Goal: Task Accomplishment & Management: Manage account settings

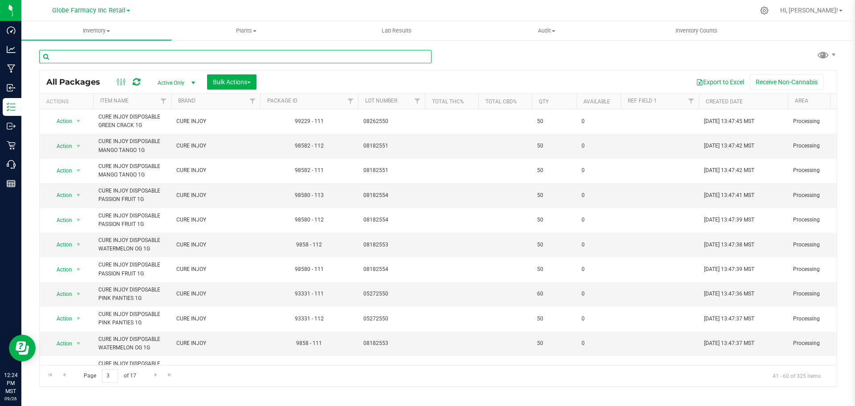
click at [289, 57] on input "text" at bounding box center [235, 56] width 392 height 13
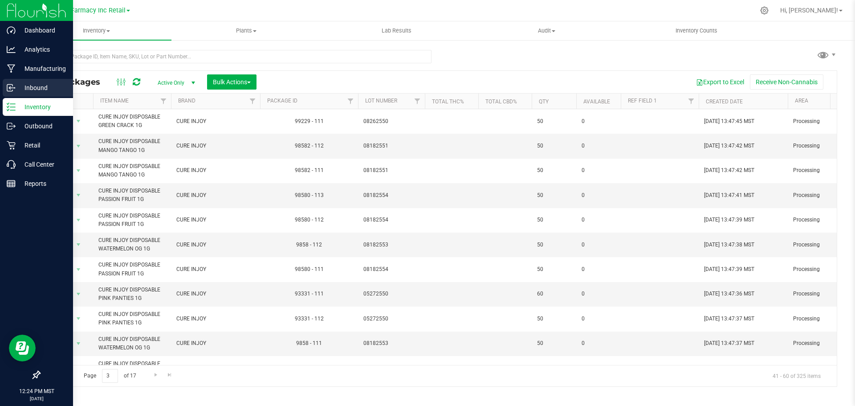
drag, startPoint x: 35, startPoint y: 97, endPoint x: 39, endPoint y: 89, distance: 8.0
click at [36, 97] on link "Inbound" at bounding box center [36, 88] width 73 height 19
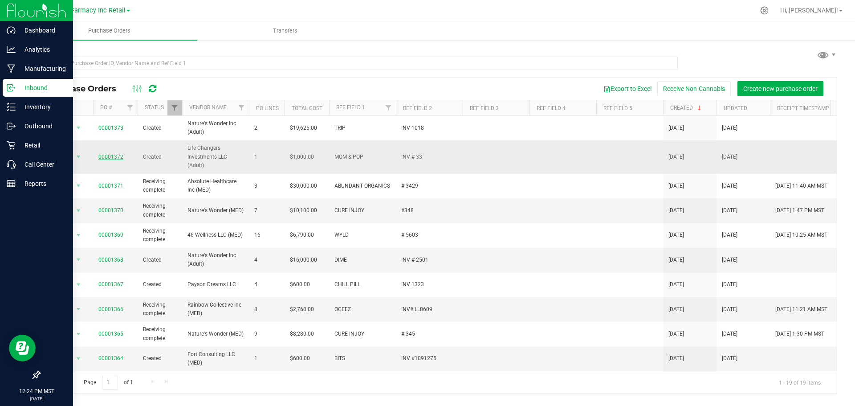
click at [113, 154] on link "00001372" at bounding box center [110, 157] width 25 height 6
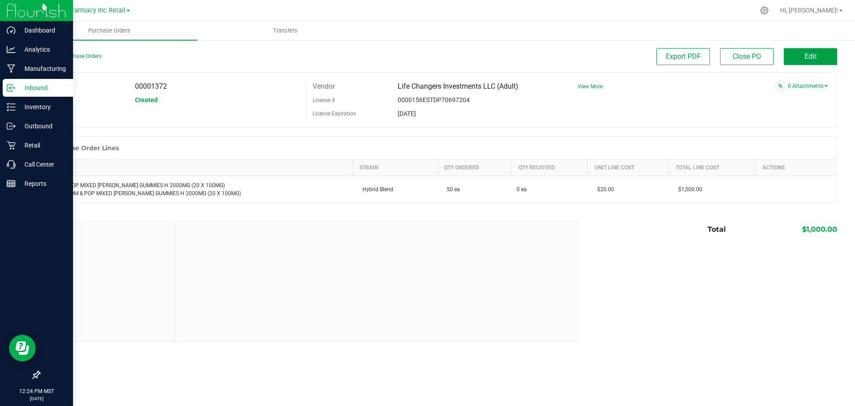
click at [820, 61] on button "Edit" at bounding box center [810, 56] width 53 height 17
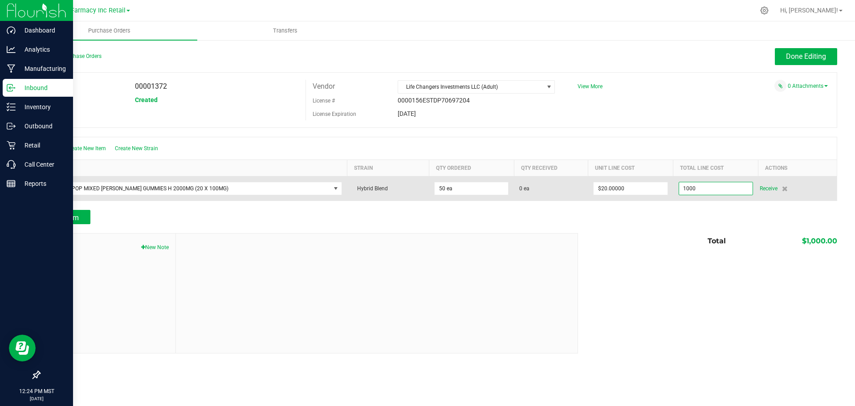
click at [705, 188] on input "1000" at bounding box center [715, 188] width 73 height 12
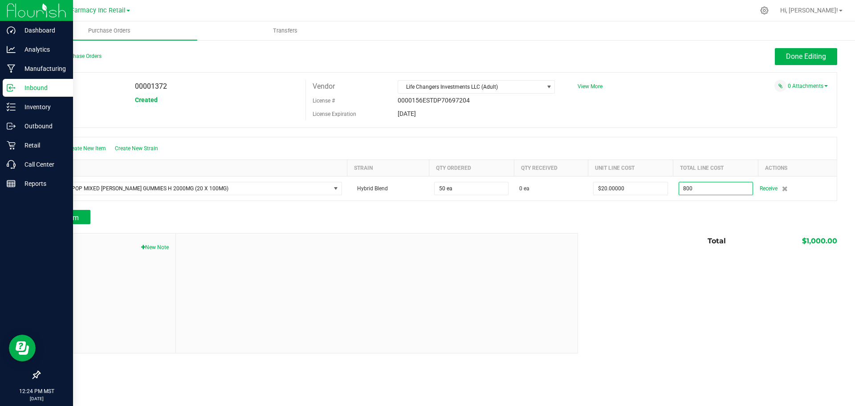
type input "$800.00000"
click at [691, 220] on div "Add Item" at bounding box center [438, 217] width 798 height 14
type input "50"
type input "$16.00000"
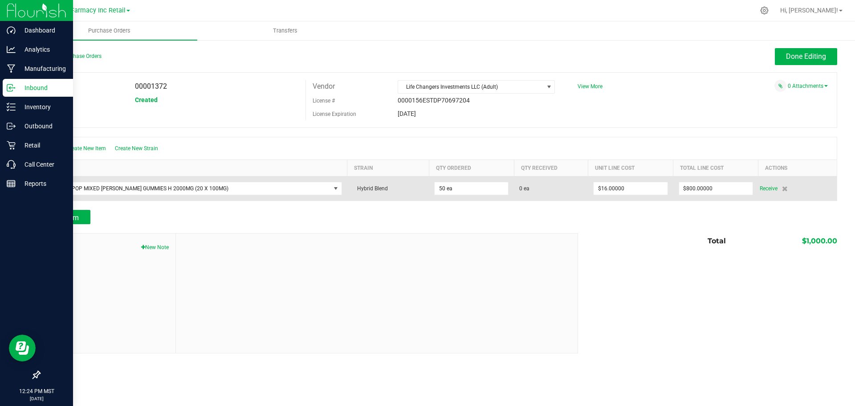
click at [717, 179] on td "$800.00000" at bounding box center [715, 188] width 85 height 24
click at [716, 191] on input "800" at bounding box center [715, 188] width 73 height 12
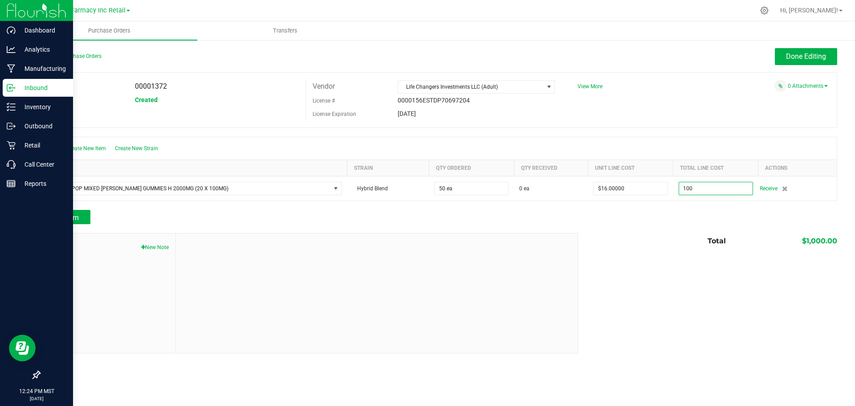
type input "$100.00000"
click at [654, 236] on div "Total $1,000.00" at bounding box center [704, 241] width 266 height 16
type input "50"
type input "$2.00000"
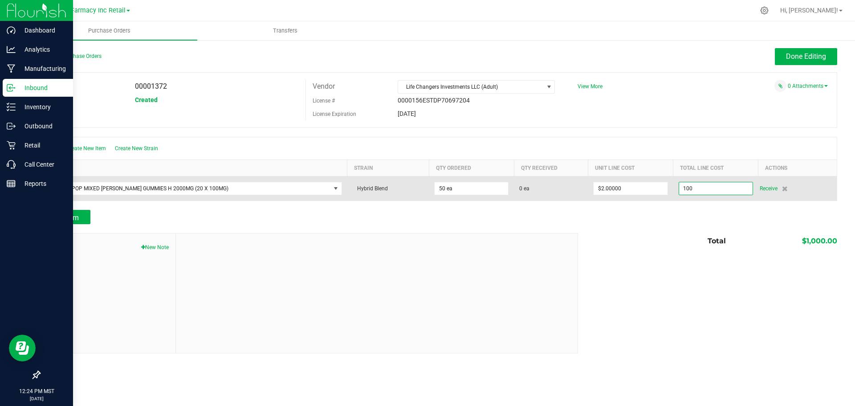
click at [737, 190] on input "100" at bounding box center [715, 188] width 73 height 12
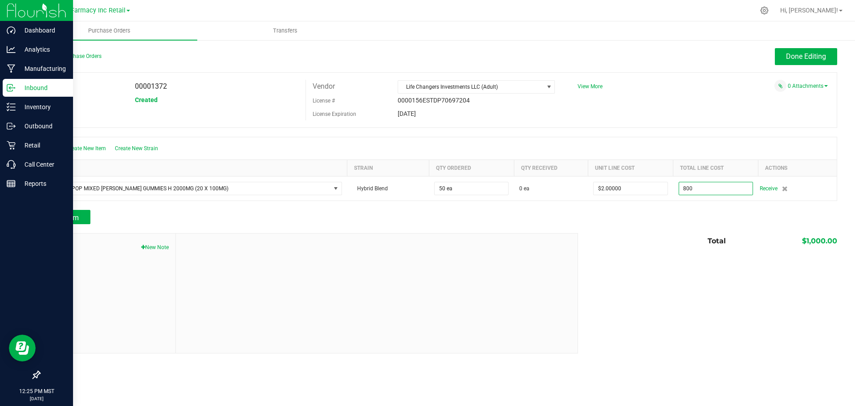
type input "$800.00000"
click at [754, 201] on div at bounding box center [438, 205] width 798 height 9
type input "50"
type input "$16.00000"
click at [787, 41] on div "Back to Purchase Orders Done Editing PO 00001372 Status Created Vendor Life Cha…" at bounding box center [438, 200] width 834 height 323
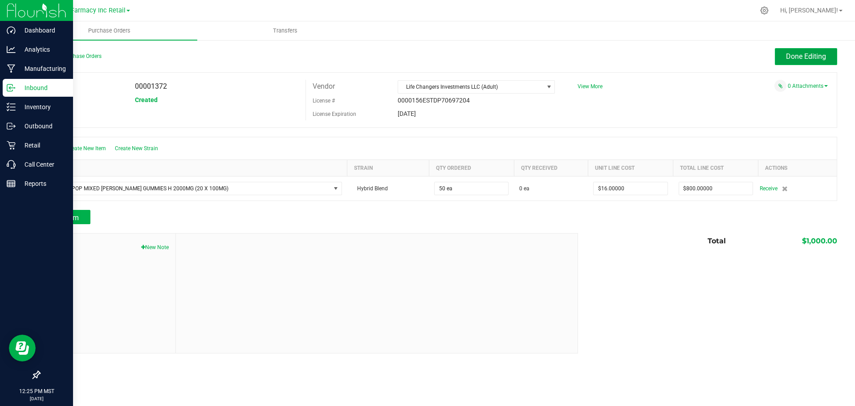
click at [789, 48] on button "Done Editing" at bounding box center [806, 56] width 62 height 17
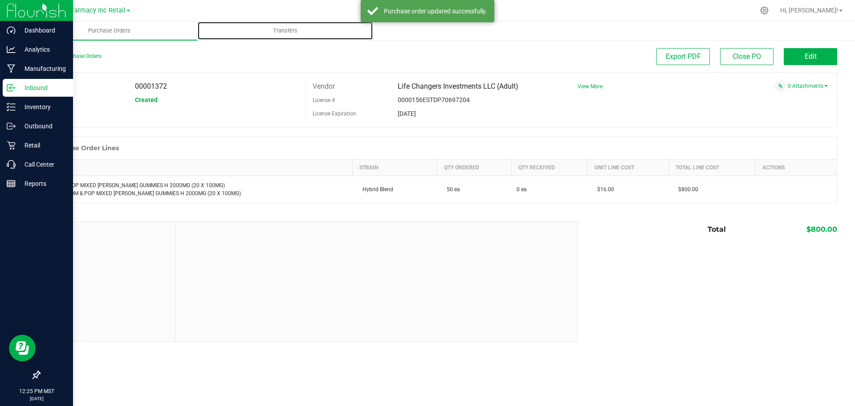
drag, startPoint x: 273, startPoint y: 33, endPoint x: 284, endPoint y: 41, distance: 13.0
click at [273, 33] on span "Transfers" at bounding box center [285, 31] width 49 height 8
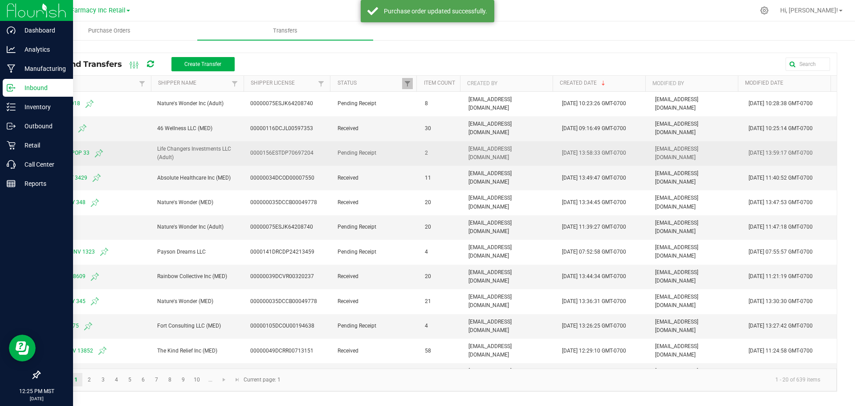
click at [58, 154] on span "MOM AND POP 33" at bounding box center [96, 153] width 102 height 11
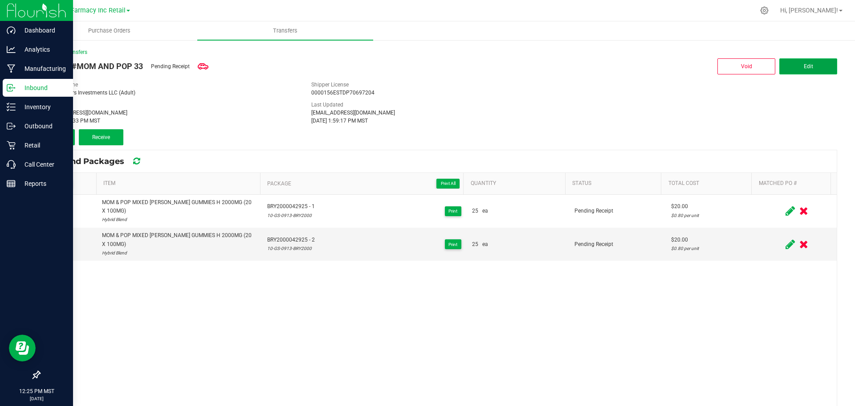
click at [821, 64] on button "Edit" at bounding box center [808, 66] width 58 height 16
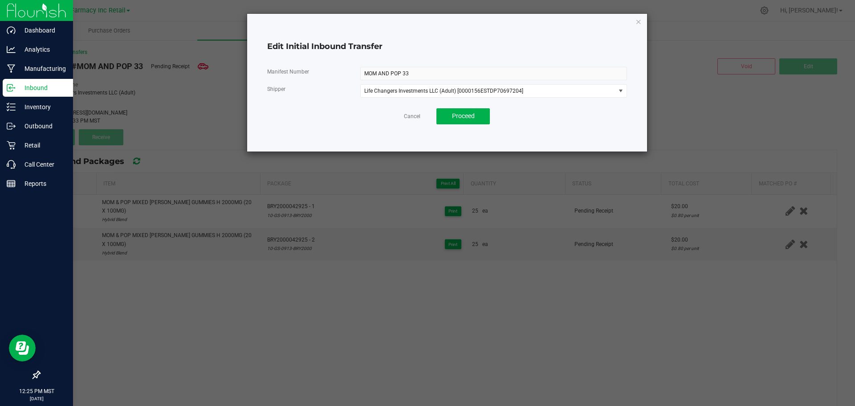
click at [643, 18] on div "Edit Initial Inbound Transfer Manifest Number MOM AND POP 33 Shipper Life Chang…" at bounding box center [447, 83] width 400 height 138
click at [638, 19] on icon "button" at bounding box center [638, 21] width 6 height 11
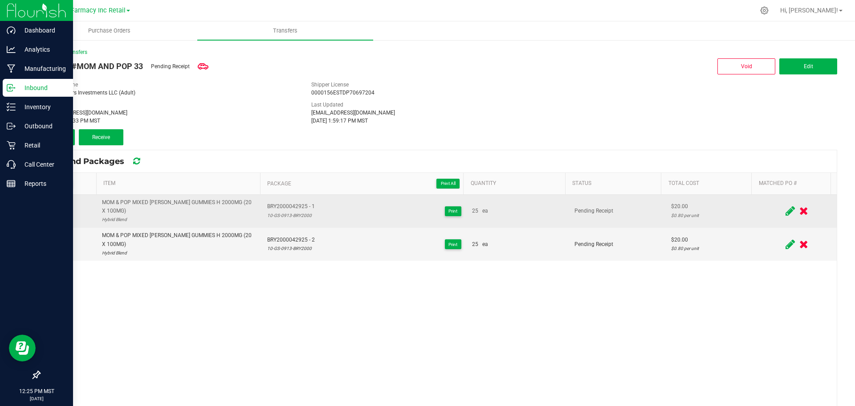
click at [785, 205] on icon at bounding box center [789, 210] width 9 height 11
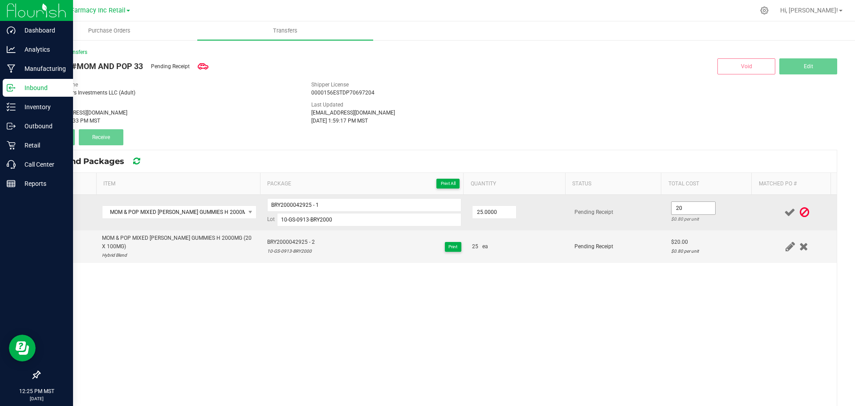
click at [671, 203] on input "20" at bounding box center [693, 208] width 44 height 12
type input "$16.00"
click at [715, 205] on td "$16.00 $0.64 per unit" at bounding box center [711, 213] width 91 height 36
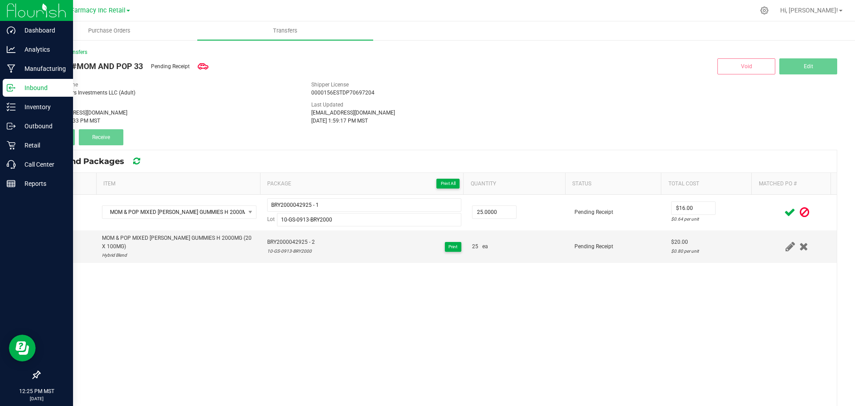
click at [782, 208] on span at bounding box center [790, 211] width 16 height 17
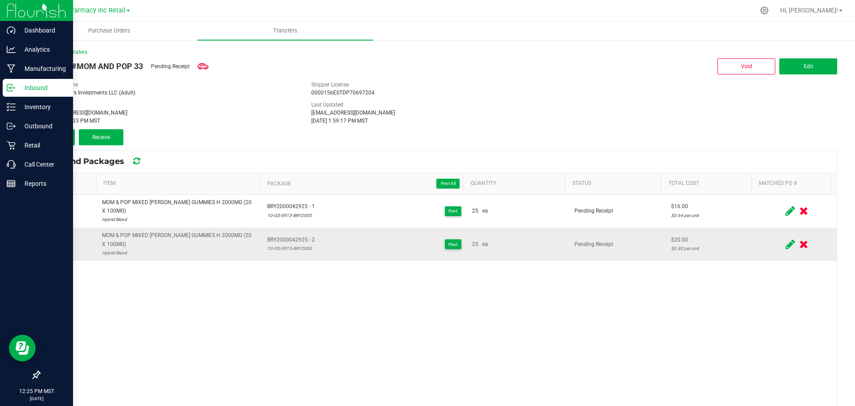
click at [785, 239] on icon at bounding box center [789, 244] width 9 height 11
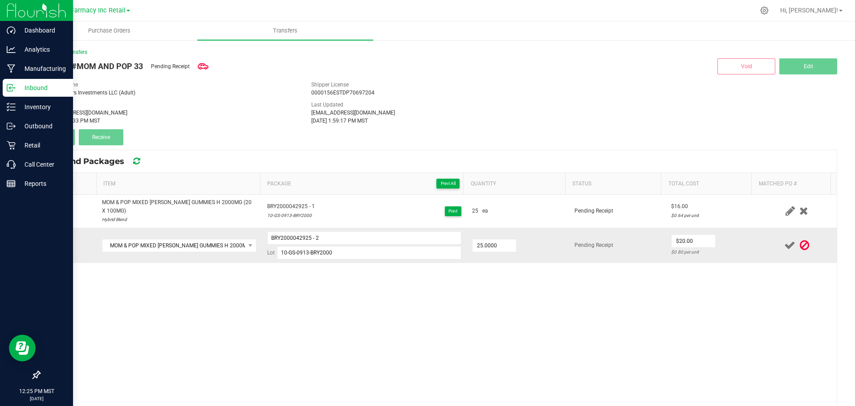
click at [668, 228] on td "$20.00 $0.80 per unit" at bounding box center [711, 245] width 91 height 35
click at [675, 235] on input "20" at bounding box center [693, 241] width 44 height 12
type input "$16.00"
click at [734, 238] on td "$16.00 $0.64 per unit" at bounding box center [711, 245] width 91 height 35
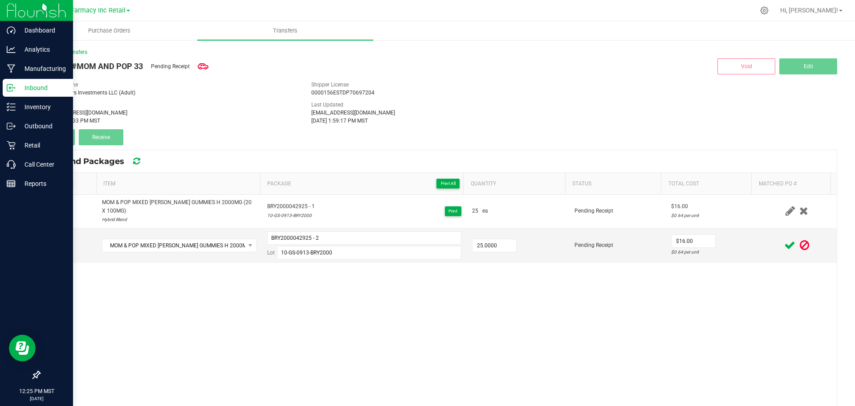
click at [784, 240] on icon at bounding box center [789, 245] width 11 height 11
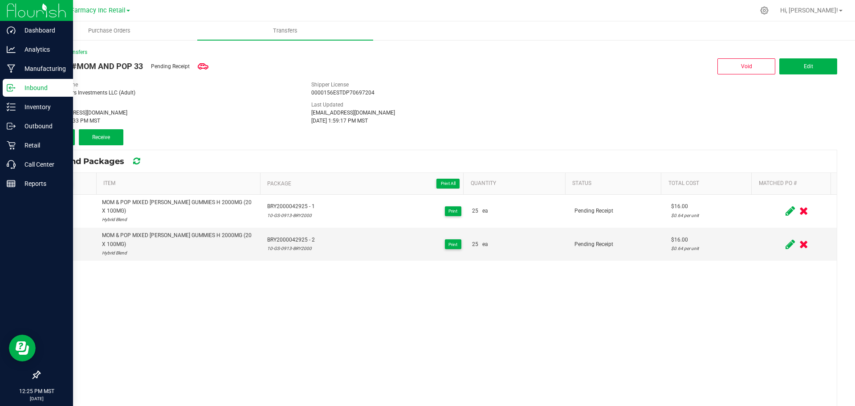
click at [785, 205] on icon at bounding box center [789, 210] width 9 height 11
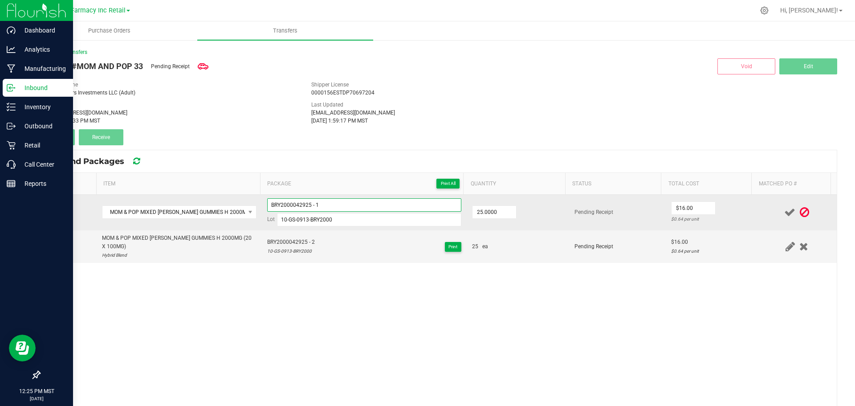
click at [411, 205] on input "BRY2000042925 - 1" at bounding box center [364, 204] width 194 height 13
type input "BRY2000042925 - 1"
drag, startPoint x: 730, startPoint y: 220, endPoint x: 839, endPoint y: 204, distance: 110.2
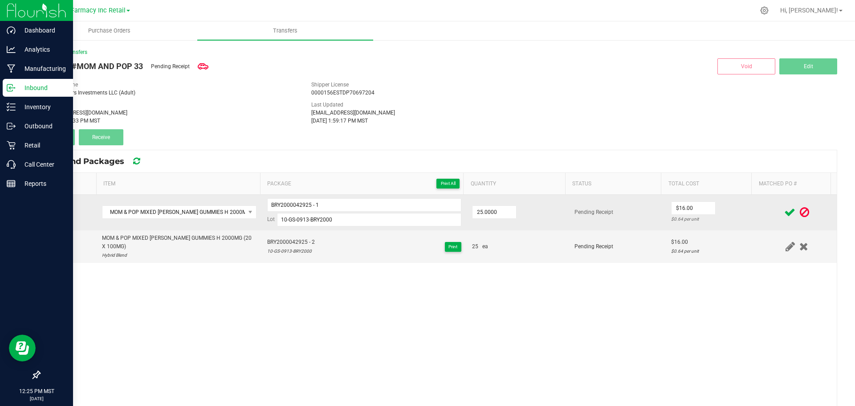
click at [730, 219] on div "$0.64 per unit" at bounding box center [711, 219] width 81 height 8
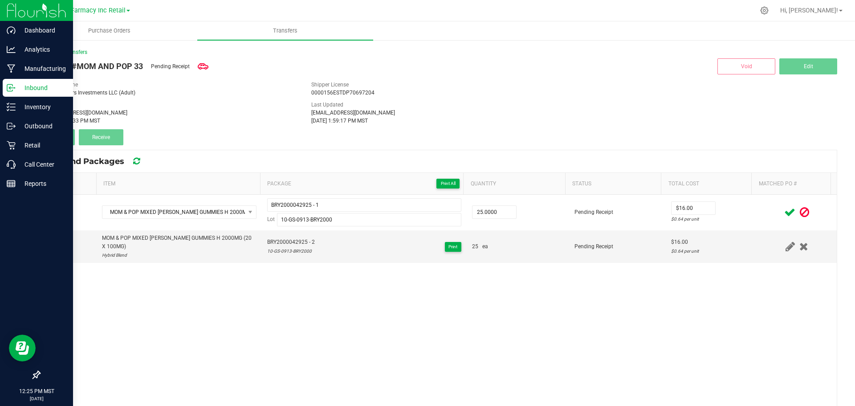
click at [800, 213] on icon at bounding box center [804, 212] width 9 height 11
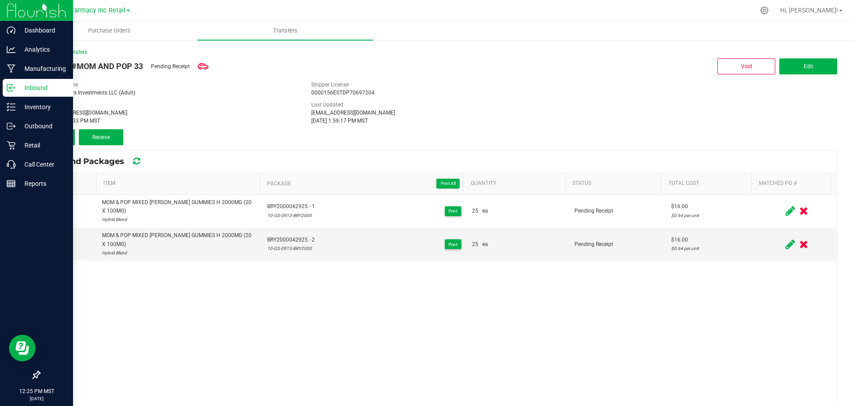
click at [68, 183] on icon at bounding box center [68, 183] width 6 height 0
click at [0, 0] on input "checkbox" at bounding box center [0, 0] width 0 height 0
click at [108, 142] on button "Receive (2)" at bounding box center [101, 137] width 45 height 16
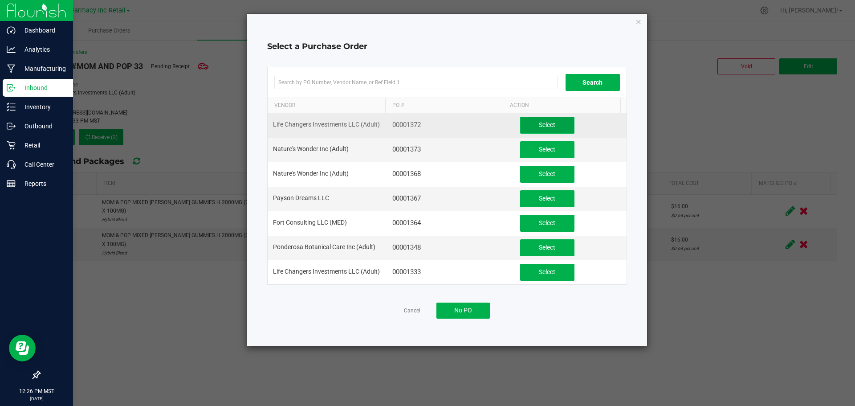
click at [527, 121] on button "Select" at bounding box center [547, 125] width 54 height 17
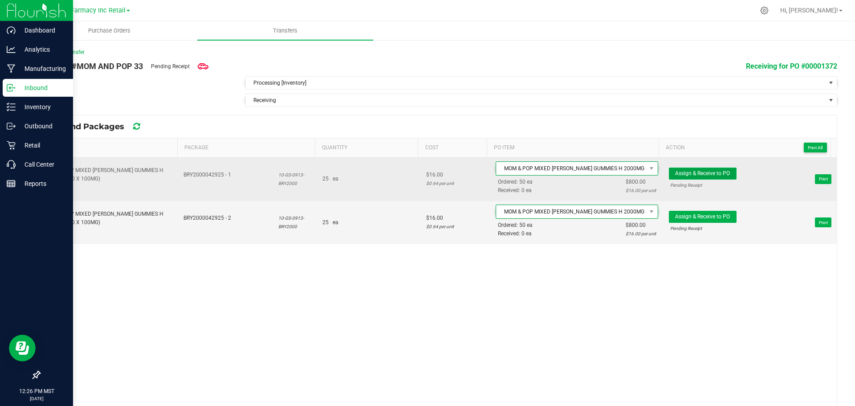
click at [678, 173] on span "Assign & Receive to PO" at bounding box center [702, 173] width 55 height 6
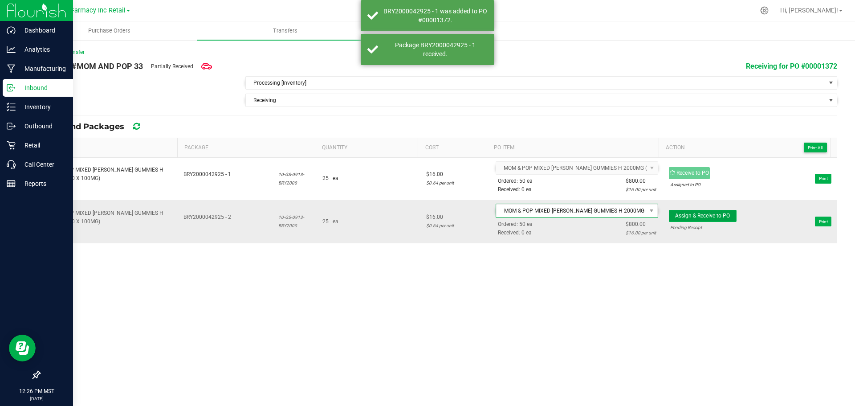
click at [697, 216] on span "Assign & Receive to PO" at bounding box center [702, 215] width 55 height 6
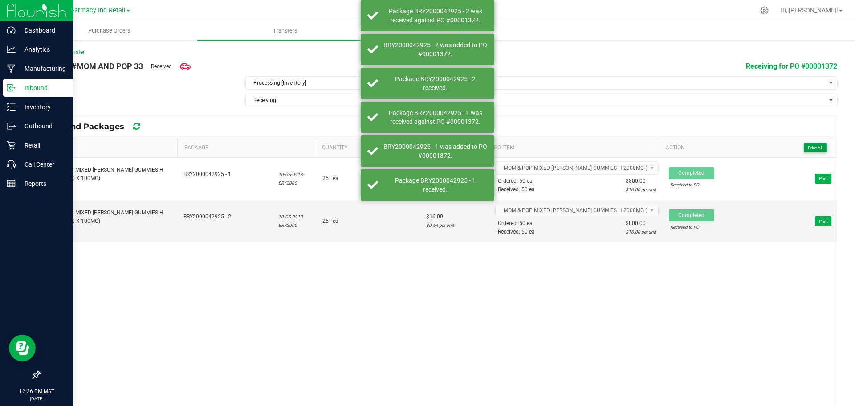
click at [808, 146] on span "Print All" at bounding box center [815, 147] width 15 height 5
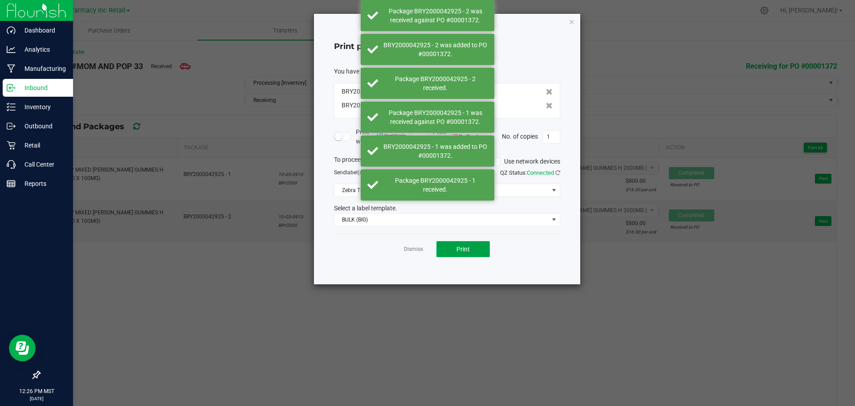
click at [457, 250] on span "Print" at bounding box center [462, 248] width 13 height 7
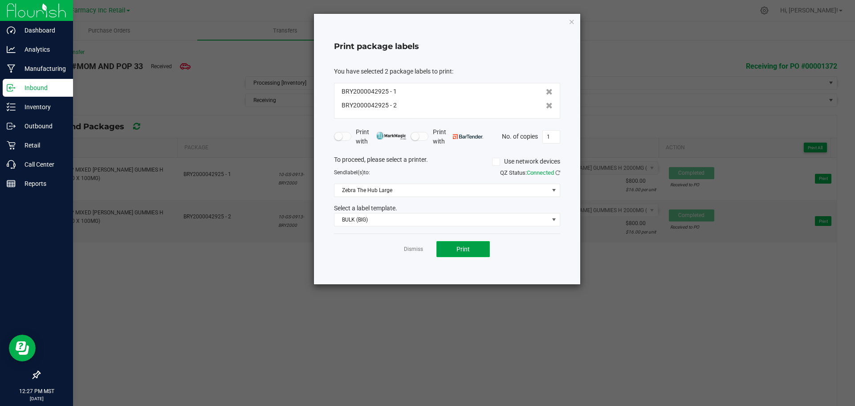
click at [461, 254] on button "Print" at bounding box center [462, 249] width 53 height 16
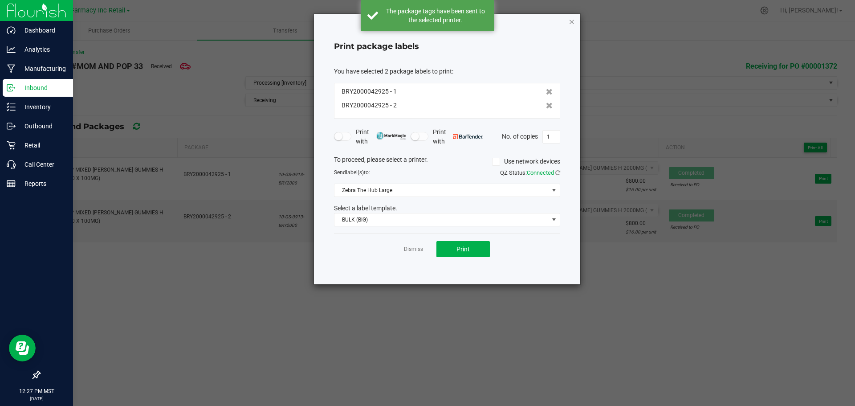
click at [574, 22] on icon "button" at bounding box center [572, 21] width 6 height 11
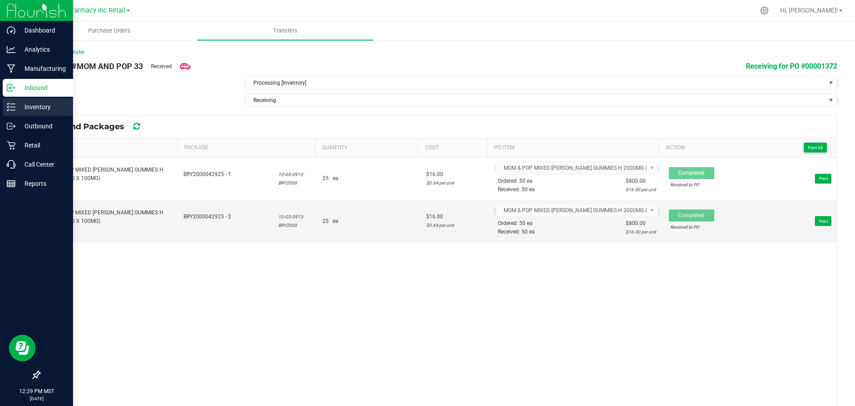
click at [7, 102] on div "Inventory" at bounding box center [38, 107] width 70 height 18
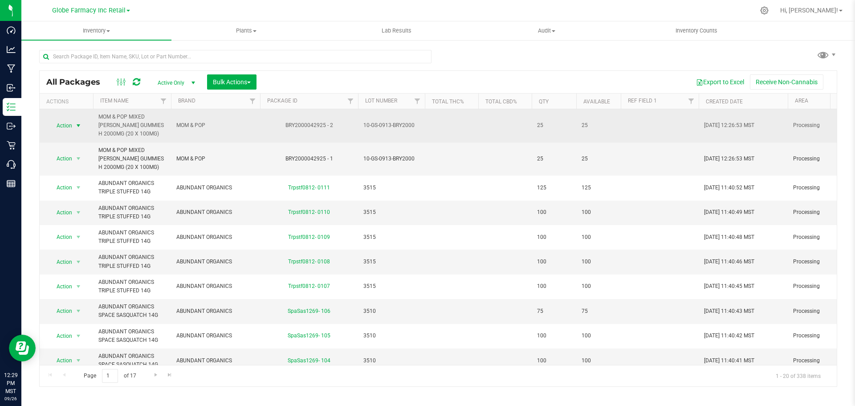
click at [75, 122] on span "select" at bounding box center [78, 125] width 7 height 7
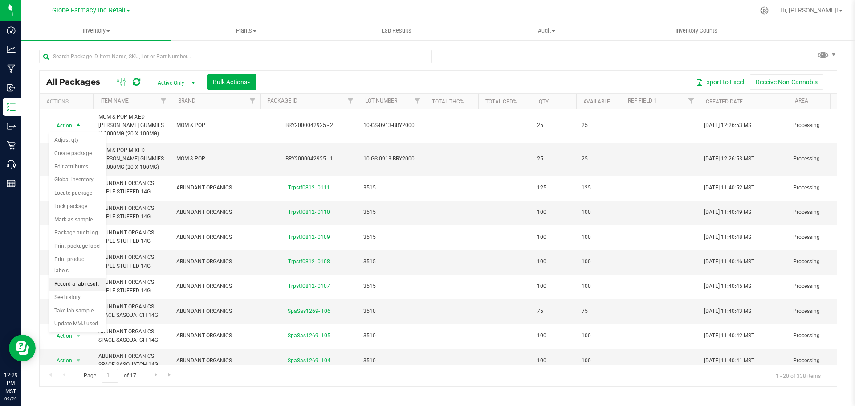
click at [90, 277] on li "Record a lab result" at bounding box center [77, 283] width 57 height 13
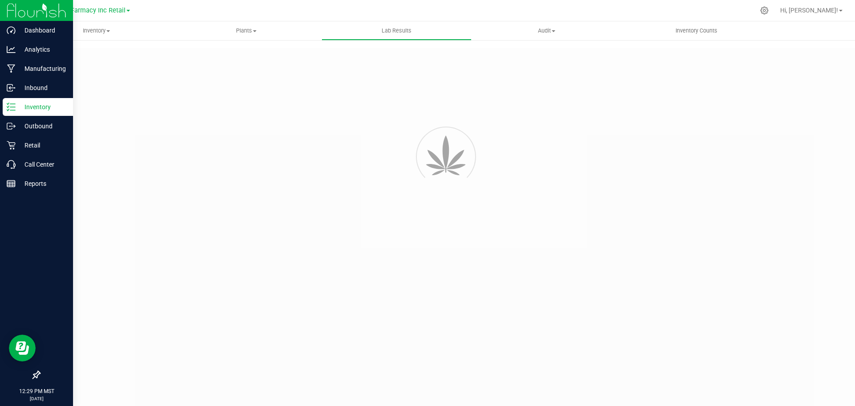
type input "BRY2000042925 - 2"
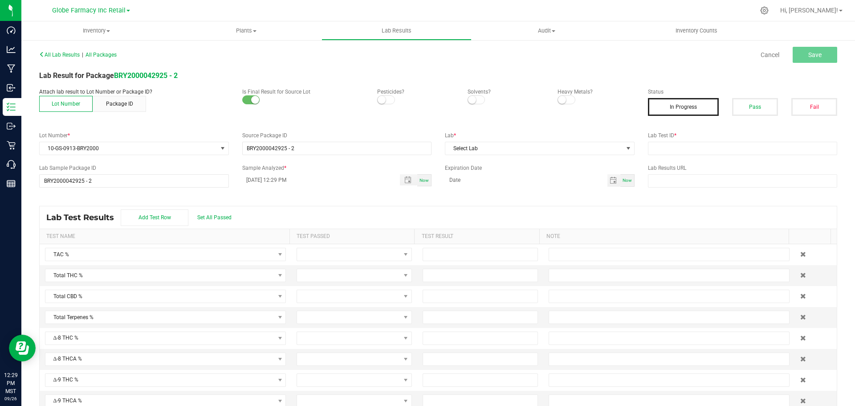
click at [728, 139] on label "Lab Test ID *" at bounding box center [743, 135] width 190 height 8
click at [728, 148] on input "text" at bounding box center [743, 148] width 190 height 13
click at [666, 148] on input "2505apo1907.9942" at bounding box center [743, 148] width 190 height 13
click at [667, 149] on input "2505apo1907.9942" at bounding box center [743, 148] width 190 height 13
click at [666, 145] on input "2505apo1907.9942" at bounding box center [743, 148] width 190 height 13
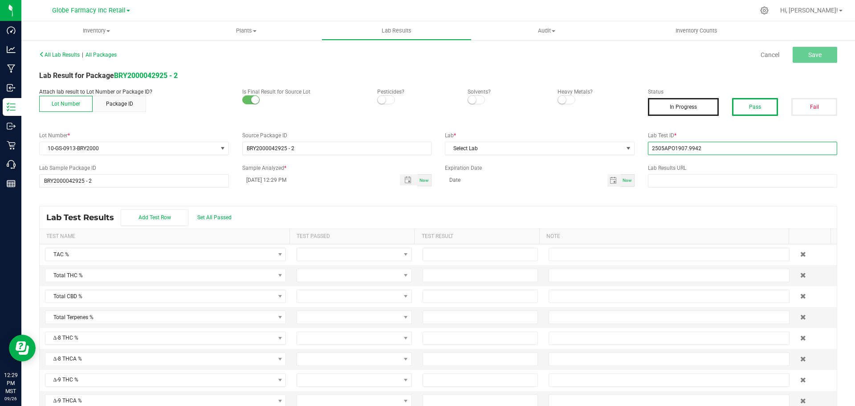
type input "2505APO1907.9942"
click at [743, 107] on button "Pass" at bounding box center [755, 107] width 46 height 18
click at [707, 179] on input "text" at bounding box center [743, 180] width 190 height 13
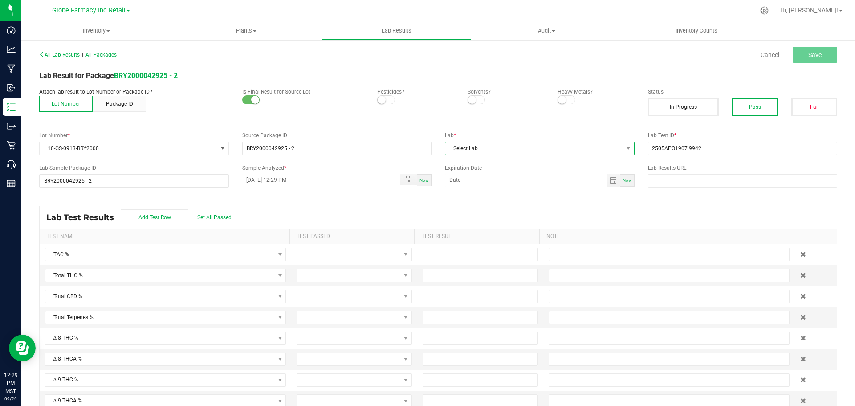
click at [543, 147] on span "Select Lab" at bounding box center [534, 148] width 178 height 12
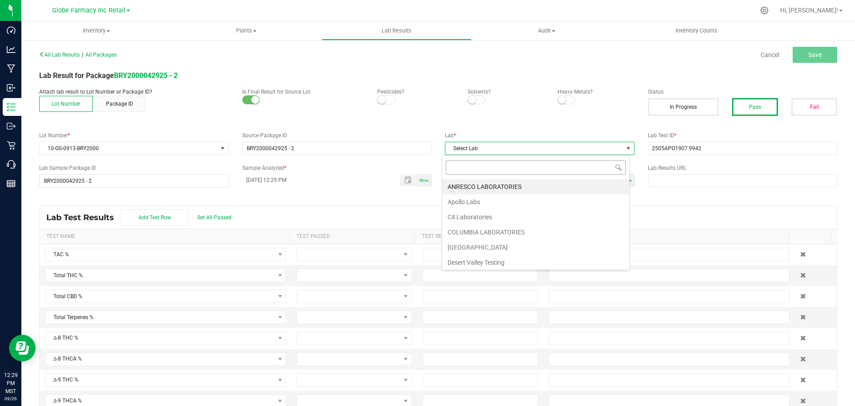
scroll to position [13, 188]
click at [466, 197] on li "Apollo Labs" at bounding box center [535, 201] width 187 height 15
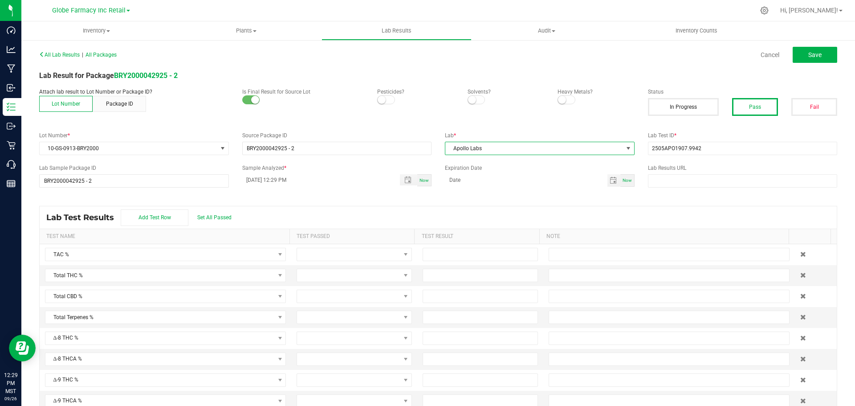
click at [737, 174] on div "Lab Results URL" at bounding box center [742, 176] width 203 height 24
click at [817, 55] on button "Save" at bounding box center [815, 55] width 45 height 16
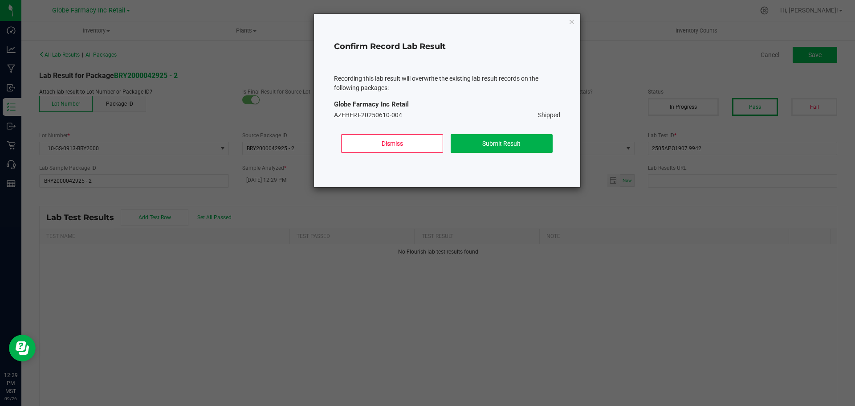
click at [817, 55] on ngb-modal-window "Confirm Record Lab Result Recording this lab result will overwrite the existing…" at bounding box center [431, 203] width 862 height 406
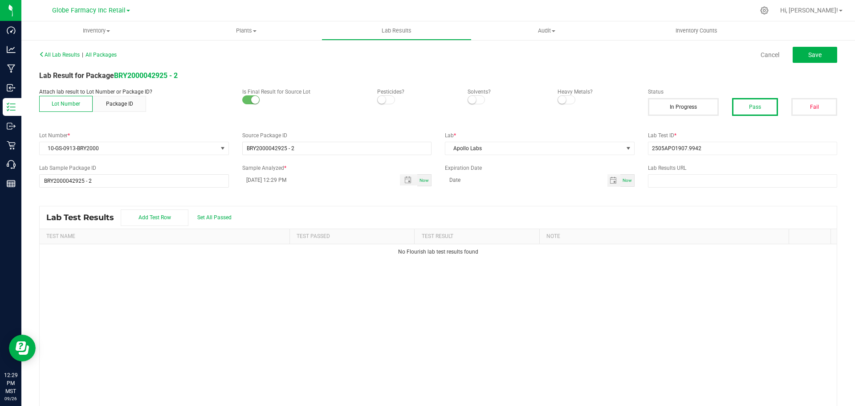
drag, startPoint x: 808, startPoint y: 39, endPoint x: 808, endPoint y: 45, distance: 5.8
click at [808, 40] on ul "Inventory All packages All inventory Waste log Create inventory Plants All plan…" at bounding box center [448, 30] width 855 height 19
click at [808, 53] on span "Save" at bounding box center [814, 54] width 13 height 7
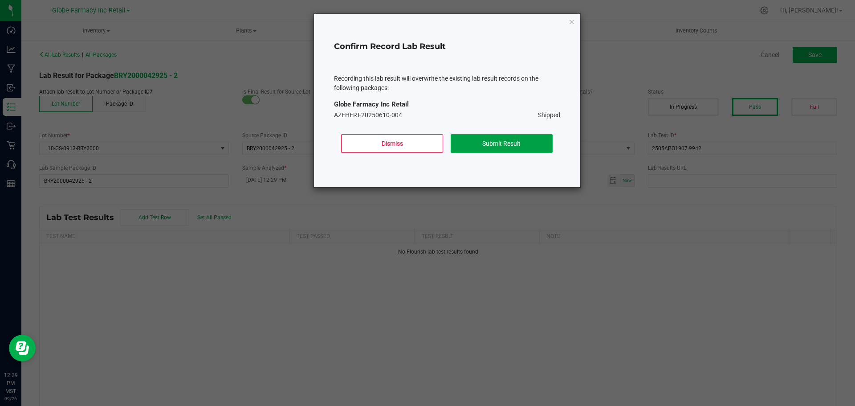
click at [518, 136] on button "Submit Result" at bounding box center [502, 143] width 102 height 19
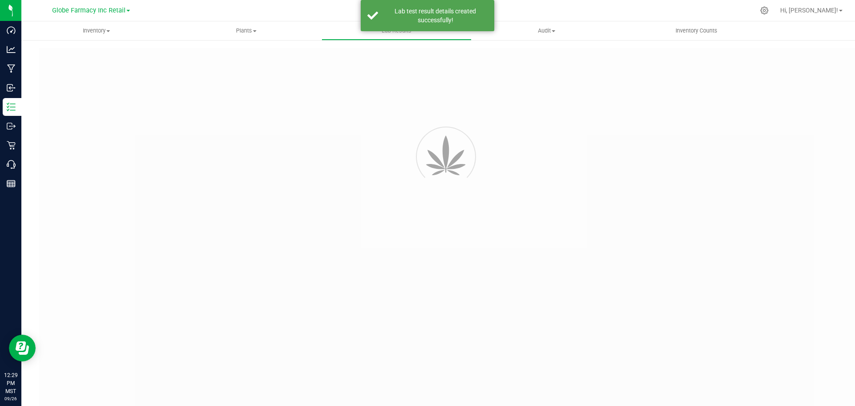
type input "BRY2000042925 - 2"
type input "2505APO1907.9942"
type input "BRY2000042925 - 2"
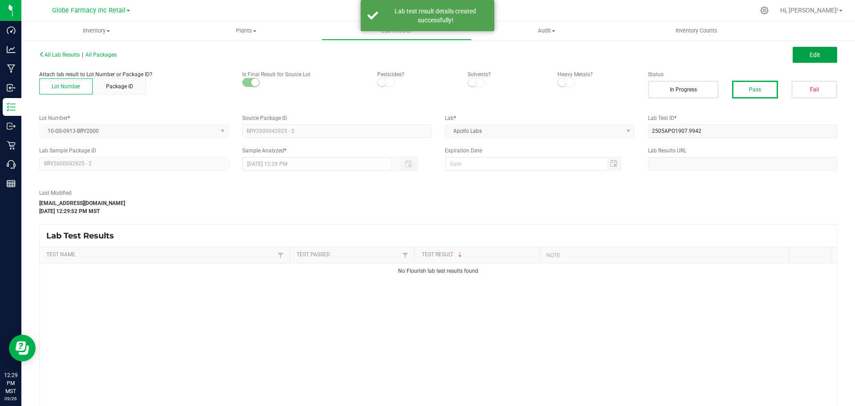
click at [811, 55] on span "Edit" at bounding box center [815, 54] width 11 height 7
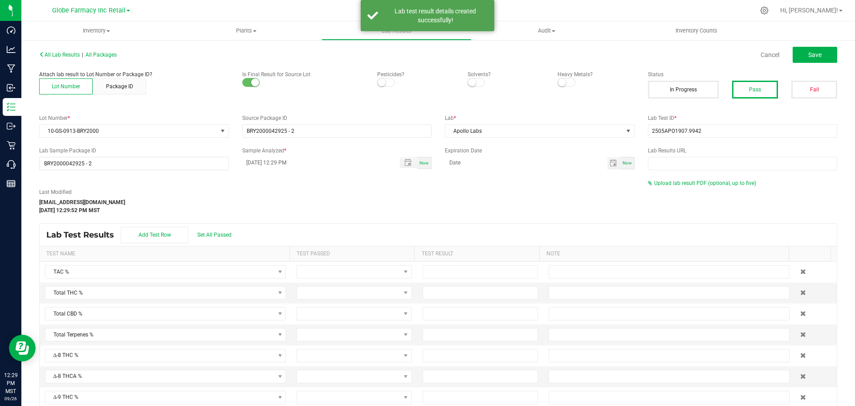
click at [693, 190] on div "Last Modified katieg@earthshealing.org Sep 26, 2025 12:29:52 PM MST Upload lab …" at bounding box center [438, 196] width 811 height 35
click at [689, 183] on span "Upload lab result PDF (optional, up to five)" at bounding box center [705, 183] width 102 height 6
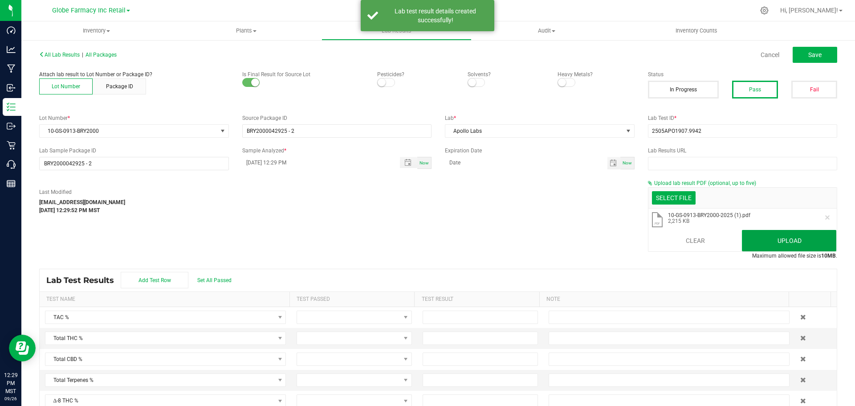
click at [784, 242] on button "Upload" at bounding box center [789, 240] width 94 height 21
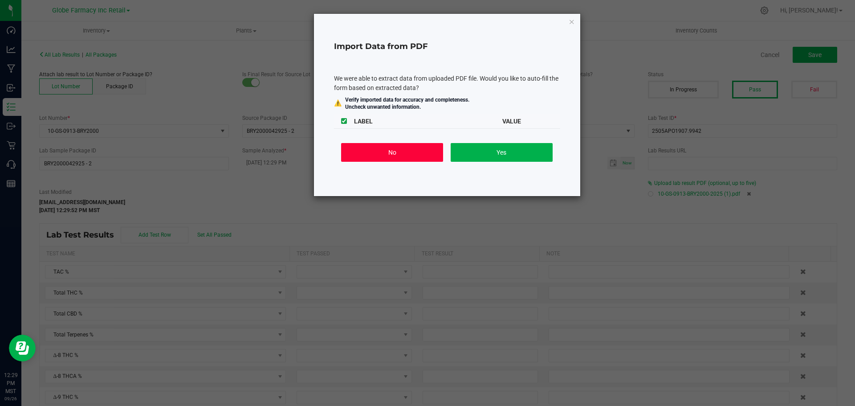
click at [378, 146] on button "No" at bounding box center [392, 152] width 102 height 19
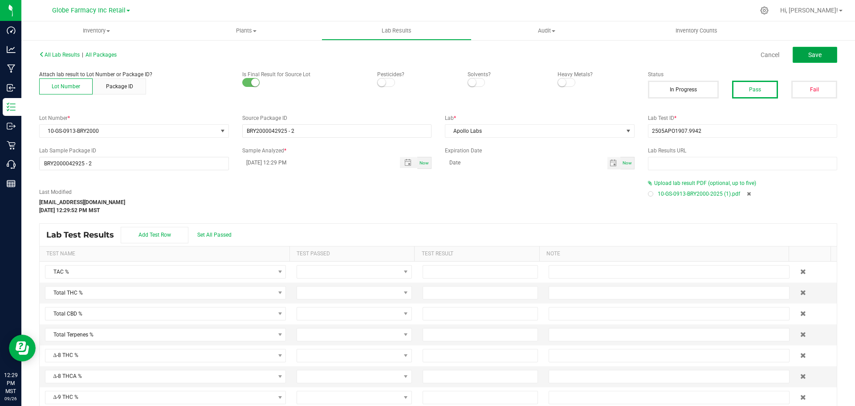
click at [813, 53] on span "Save" at bounding box center [814, 54] width 13 height 7
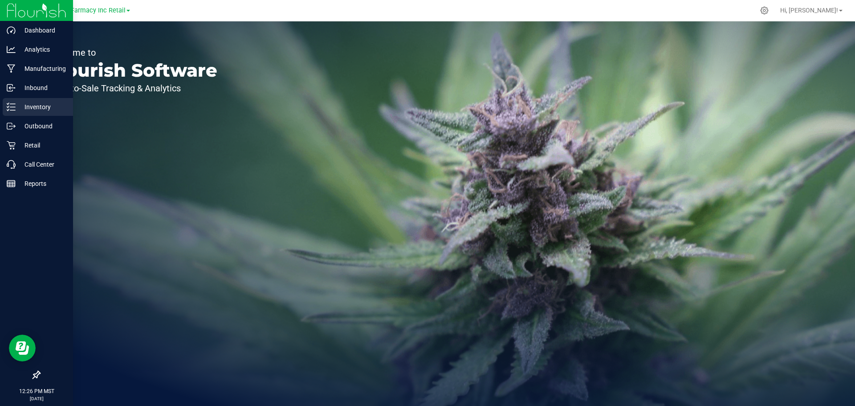
click at [28, 101] on div "Inventory" at bounding box center [38, 107] width 70 height 18
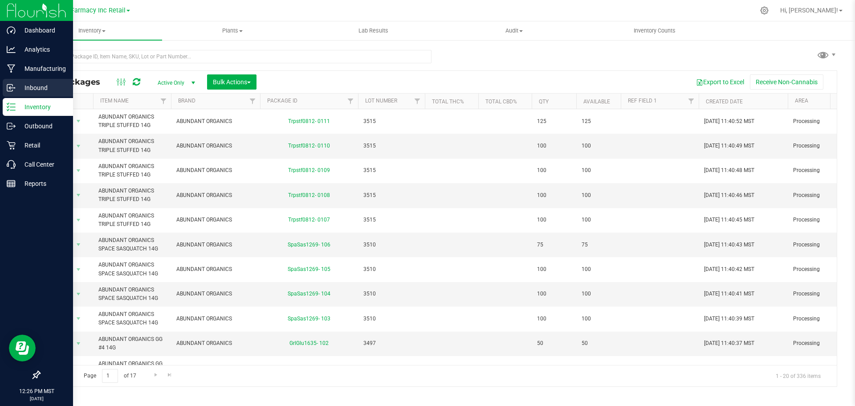
click at [27, 85] on p "Inbound" at bounding box center [42, 87] width 53 height 11
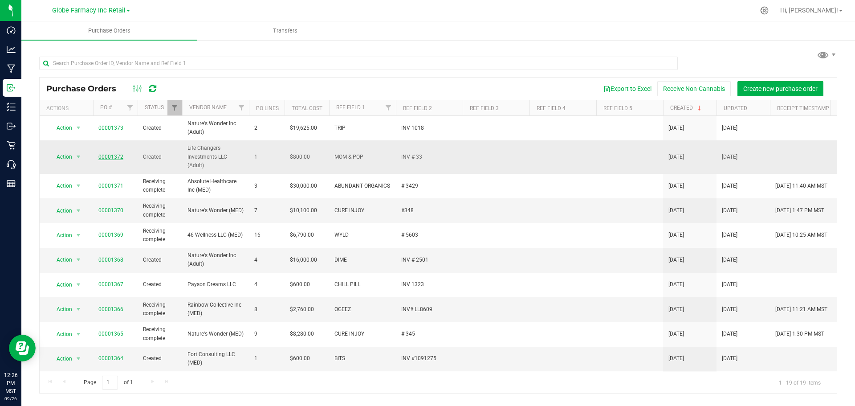
click at [115, 157] on link "00001372" at bounding box center [110, 157] width 25 height 6
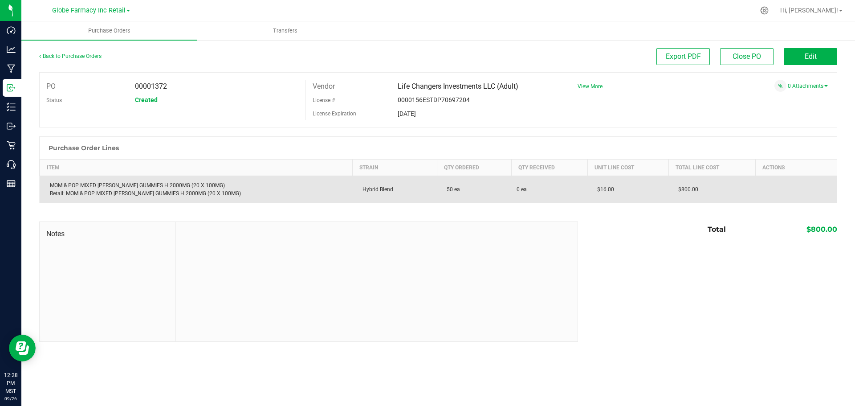
click at [145, 184] on div "MOM & POP MIXED [PERSON_NAME] GUMMIES H 2000MG (20 X 100MG) Retail: MOM & POP M…" at bounding box center [196, 189] width 302 height 16
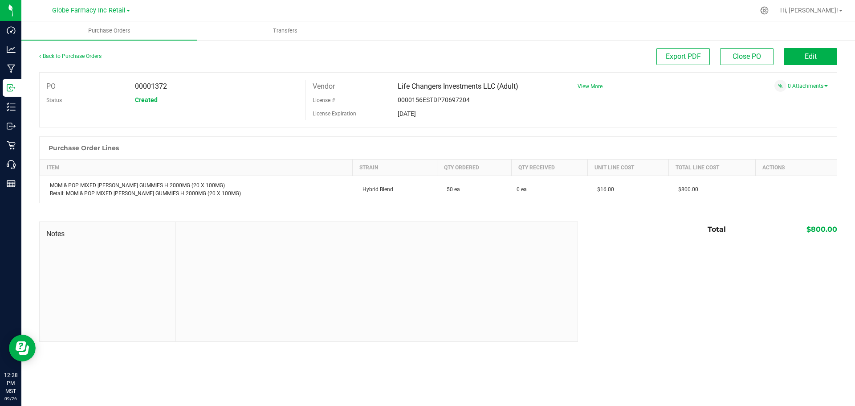
drag, startPoint x: 145, startPoint y: 185, endPoint x: 191, endPoint y: 162, distance: 51.8
click at [191, 162] on th "Item" at bounding box center [196, 167] width 313 height 16
click at [797, 84] on link "0 Attachments" at bounding box center [808, 86] width 40 height 6
click at [818, 98] on button "Attach new document" at bounding box center [798, 98] width 58 height 8
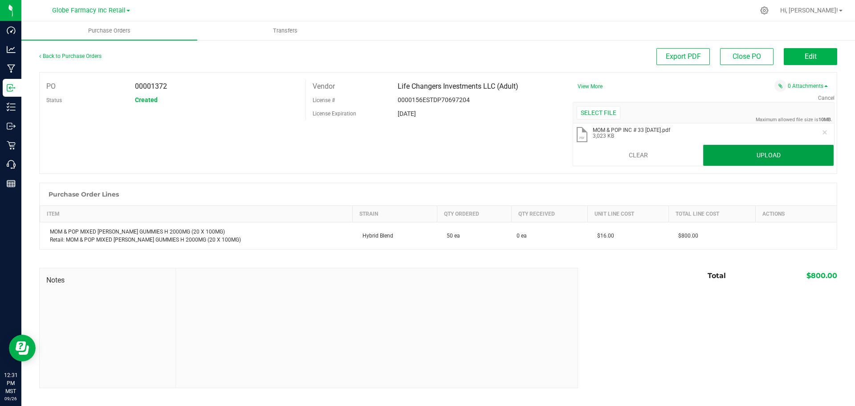
click at [738, 149] on button "Upload" at bounding box center [768, 155] width 130 height 21
